Goal: Information Seeking & Learning: Find specific page/section

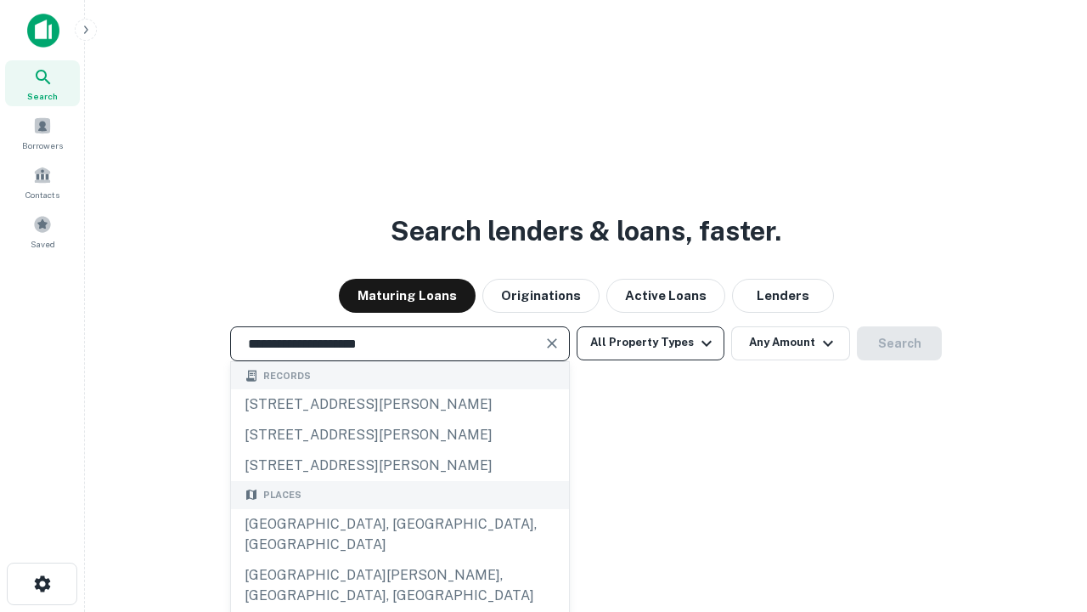
click at [399, 560] on div "[GEOGRAPHIC_DATA], [GEOGRAPHIC_DATA], [GEOGRAPHIC_DATA]" at bounding box center [400, 534] width 338 height 51
click at [651, 342] on button "All Property Types" at bounding box center [651, 343] width 148 height 34
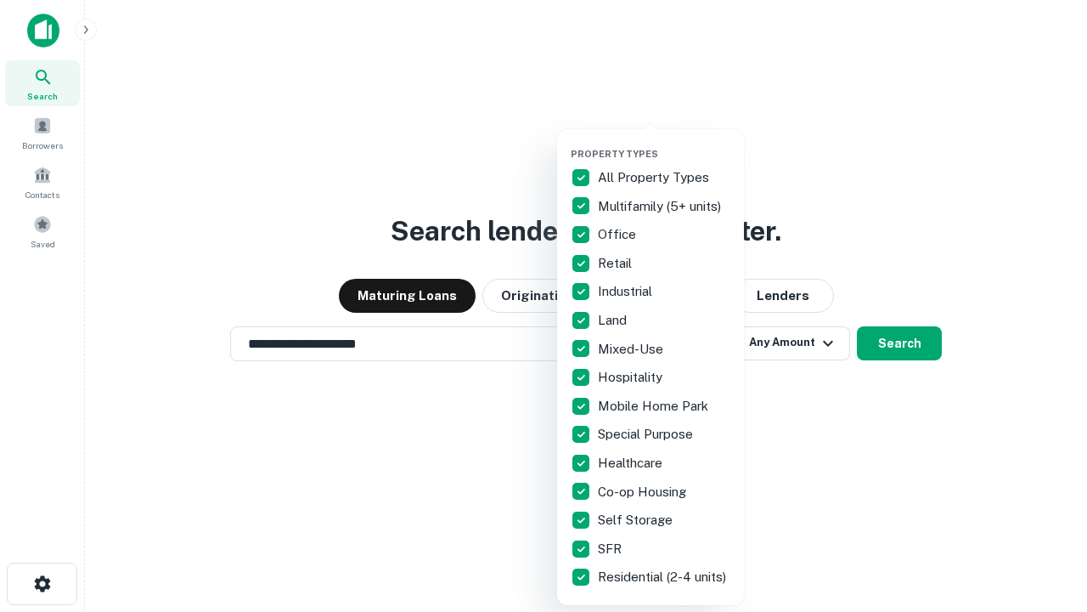
type input "**********"
click at [664, 143] on button "button" at bounding box center [664, 143] width 187 height 1
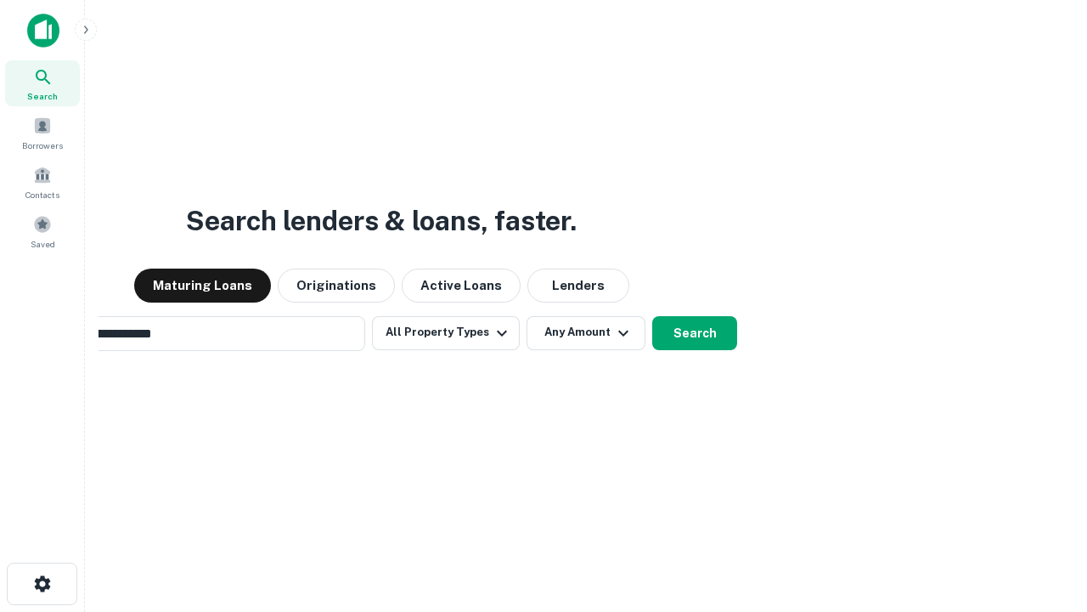
scroll to position [26, 0]
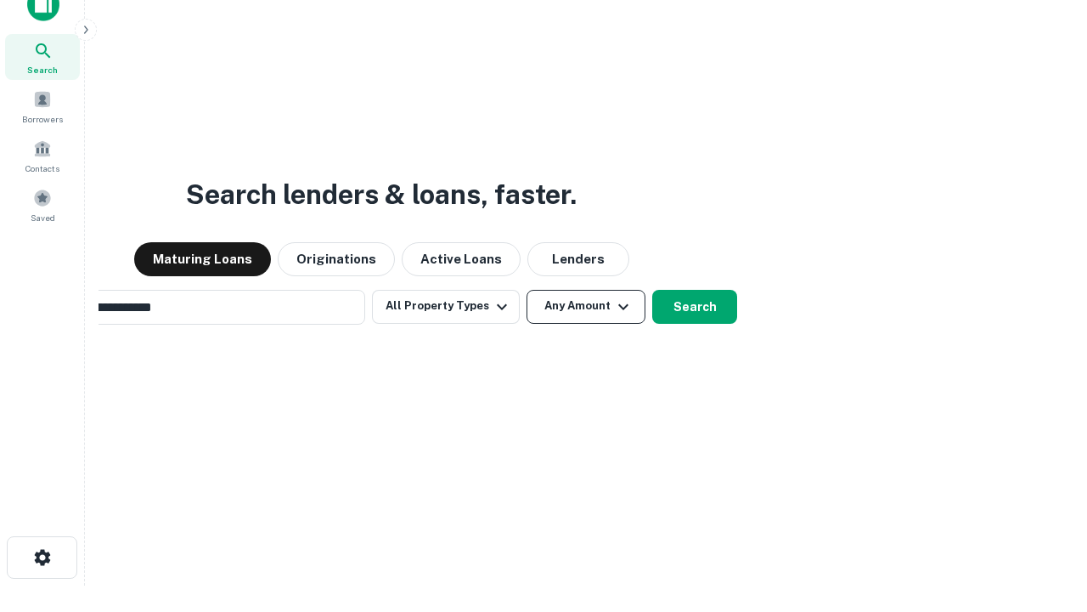
click at [527, 290] on button "Any Amount" at bounding box center [586, 307] width 119 height 34
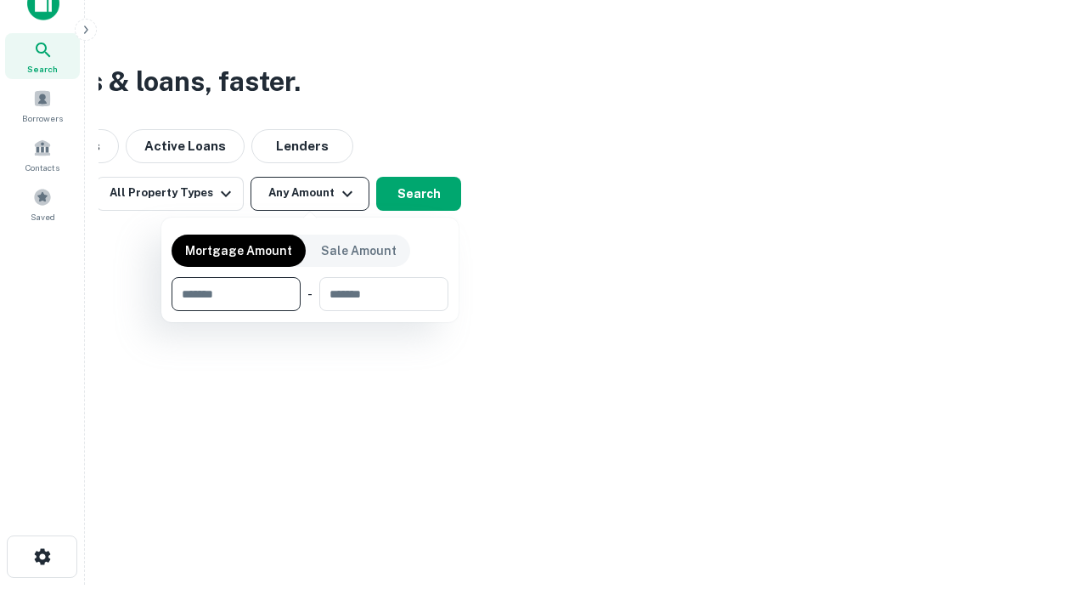
type input "*******"
click at [310, 311] on button "button" at bounding box center [310, 311] width 277 height 1
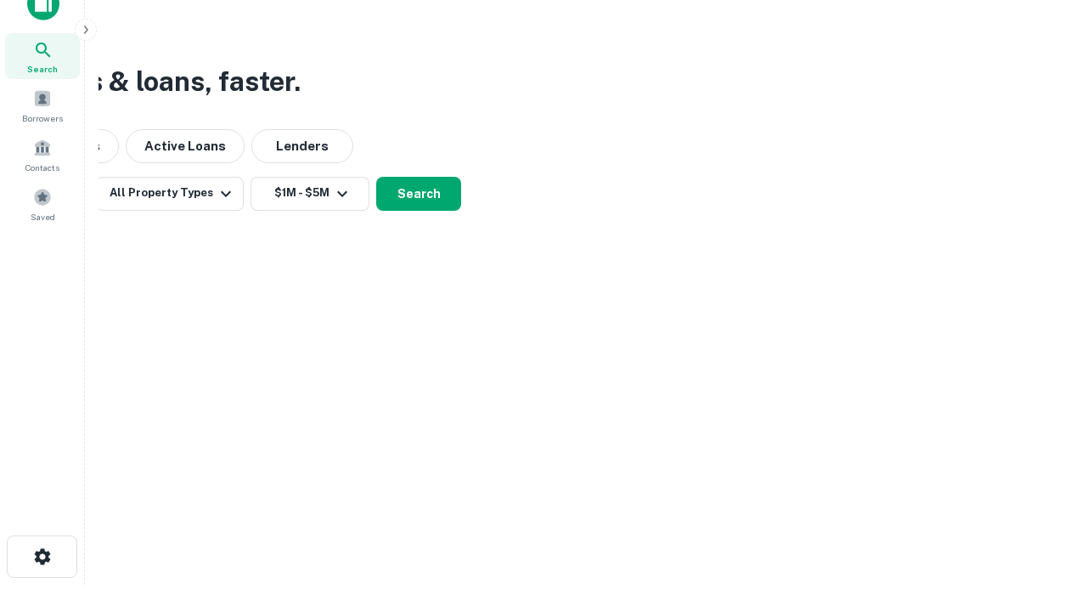
scroll to position [26, 0]
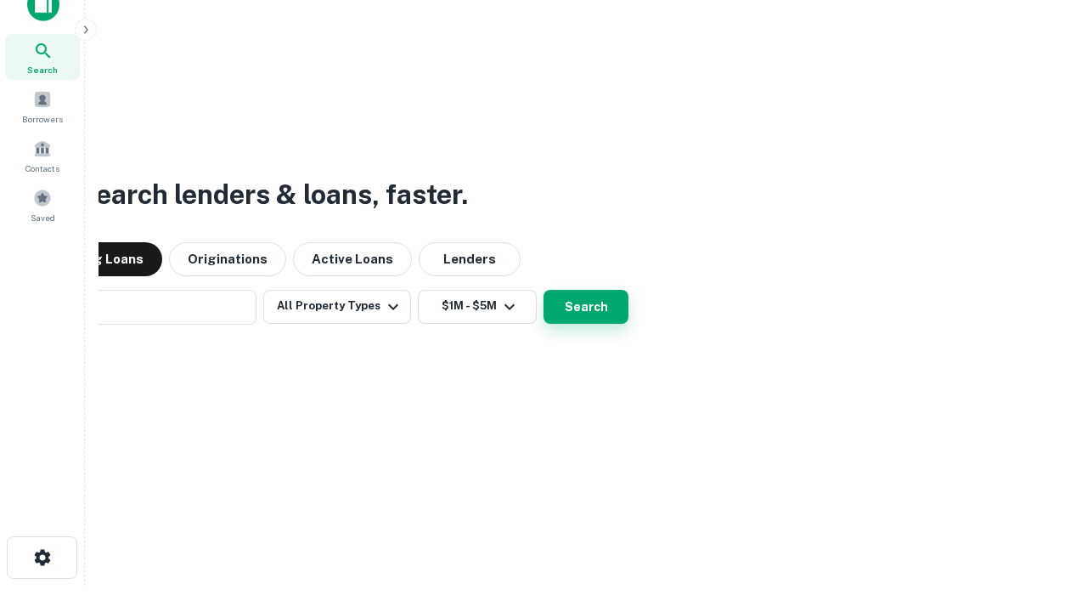
click at [544, 290] on button "Search" at bounding box center [586, 307] width 85 height 34
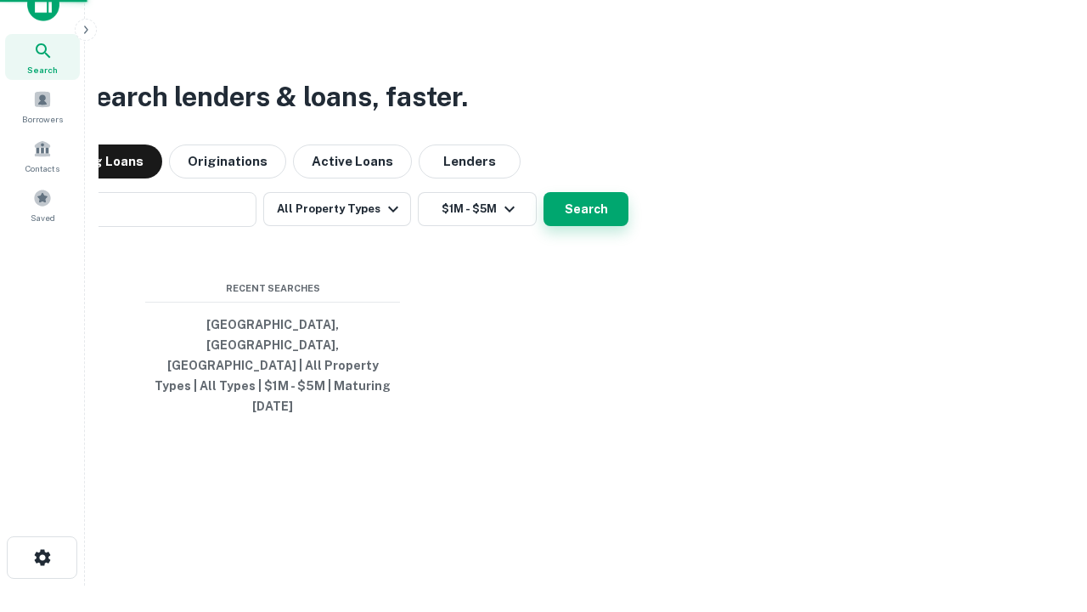
scroll to position [27, 0]
